Goal: Task Accomplishment & Management: Complete application form

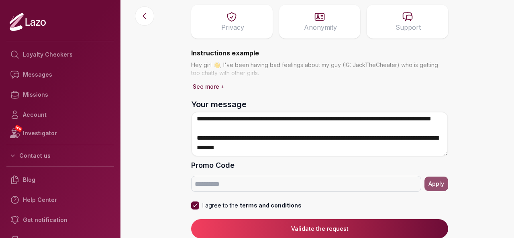
scroll to position [252, 0]
click at [327, 150] on textarea "Your message" at bounding box center [319, 134] width 257 height 45
drag, startPoint x: 345, startPoint y: 137, endPoint x: 364, endPoint y: 150, distance: 23.0
click at [364, 150] on textarea "Your message" at bounding box center [319, 134] width 257 height 45
drag, startPoint x: 325, startPoint y: 150, endPoint x: 304, endPoint y: 154, distance: 21.3
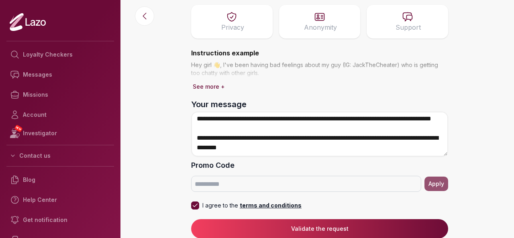
click at [304, 154] on textarea "Your message" at bounding box center [319, 134] width 257 height 45
click at [307, 146] on textarea "Your message" at bounding box center [319, 134] width 257 height 45
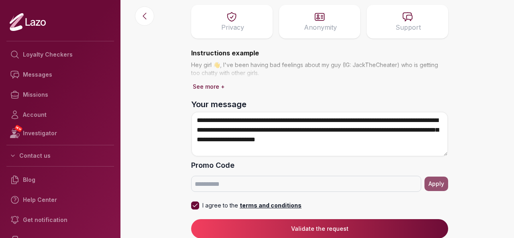
drag, startPoint x: 313, startPoint y: 149, endPoint x: 195, endPoint y: 66, distance: 144.8
click at [195, 66] on div "Start a Loyalty Test [PERSON_NAME] [DEMOGRAPHIC_DATA] - 24 $62 Privacy Anonymit…" at bounding box center [320, 82] width 270 height 312
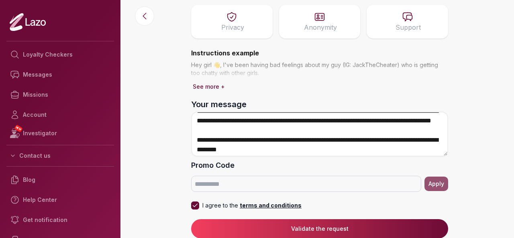
scroll to position [252, 0]
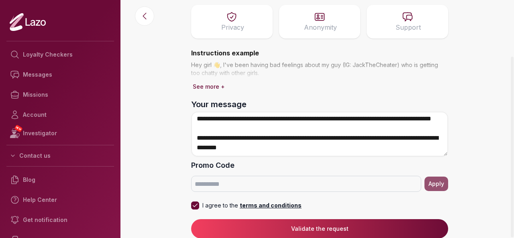
click at [231, 125] on textarea "Your message" at bounding box center [319, 134] width 257 height 45
click at [303, 123] on textarea "Your message" at bounding box center [319, 134] width 257 height 45
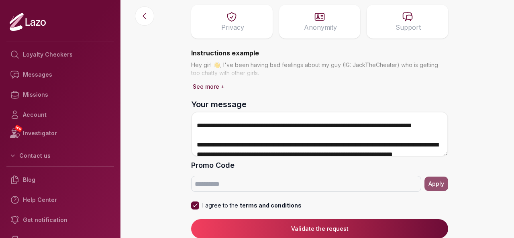
scroll to position [150, 0]
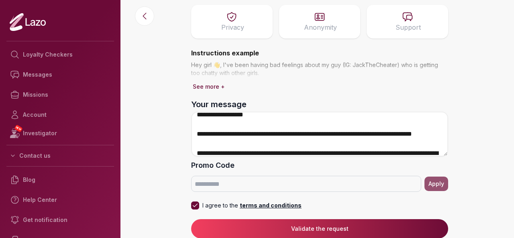
drag, startPoint x: 353, startPoint y: 120, endPoint x: 406, endPoint y: 136, distance: 55.4
click at [406, 136] on textarea "Your message" at bounding box center [319, 134] width 257 height 45
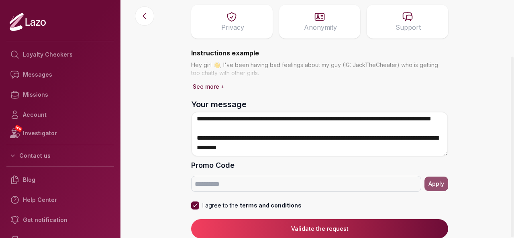
scroll to position [252, 0]
click at [319, 148] on textarea "Your message" at bounding box center [319, 134] width 257 height 45
drag, startPoint x: 320, startPoint y: 149, endPoint x: 312, endPoint y: 150, distance: 8.1
click at [312, 150] on textarea "Your message" at bounding box center [319, 134] width 257 height 45
type textarea "**********"
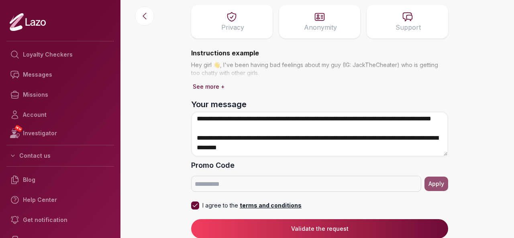
click at [313, 226] on button "Validate the request" at bounding box center [319, 228] width 257 height 19
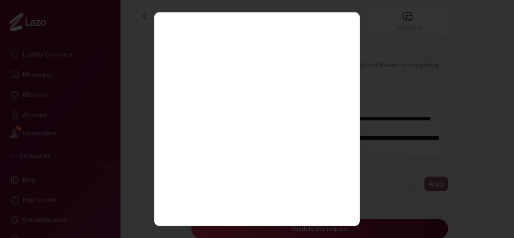
scroll to position [0, 0]
click at [343, 29] on icon "button" at bounding box center [345, 25] width 10 height 10
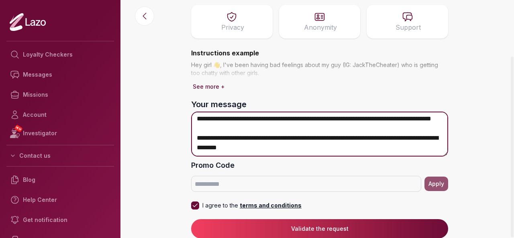
click at [331, 153] on textarea "Your message" at bounding box center [319, 134] width 257 height 45
click at [321, 151] on textarea "Your message" at bounding box center [319, 134] width 257 height 45
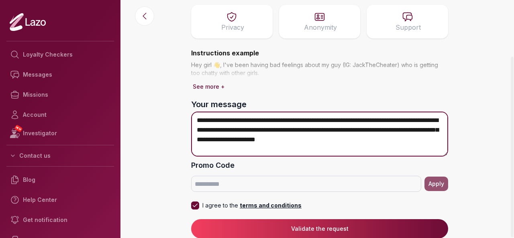
drag, startPoint x: 318, startPoint y: 150, endPoint x: 163, endPoint y: 37, distance: 191.5
click at [163, 37] on main "Start a Loyalty Test [PERSON_NAME] [DEMOGRAPHIC_DATA] - 24 $62 Privacy Anonymit…" at bounding box center [319, 45] width 389 height 238
